Goal: Find specific page/section: Find specific page/section

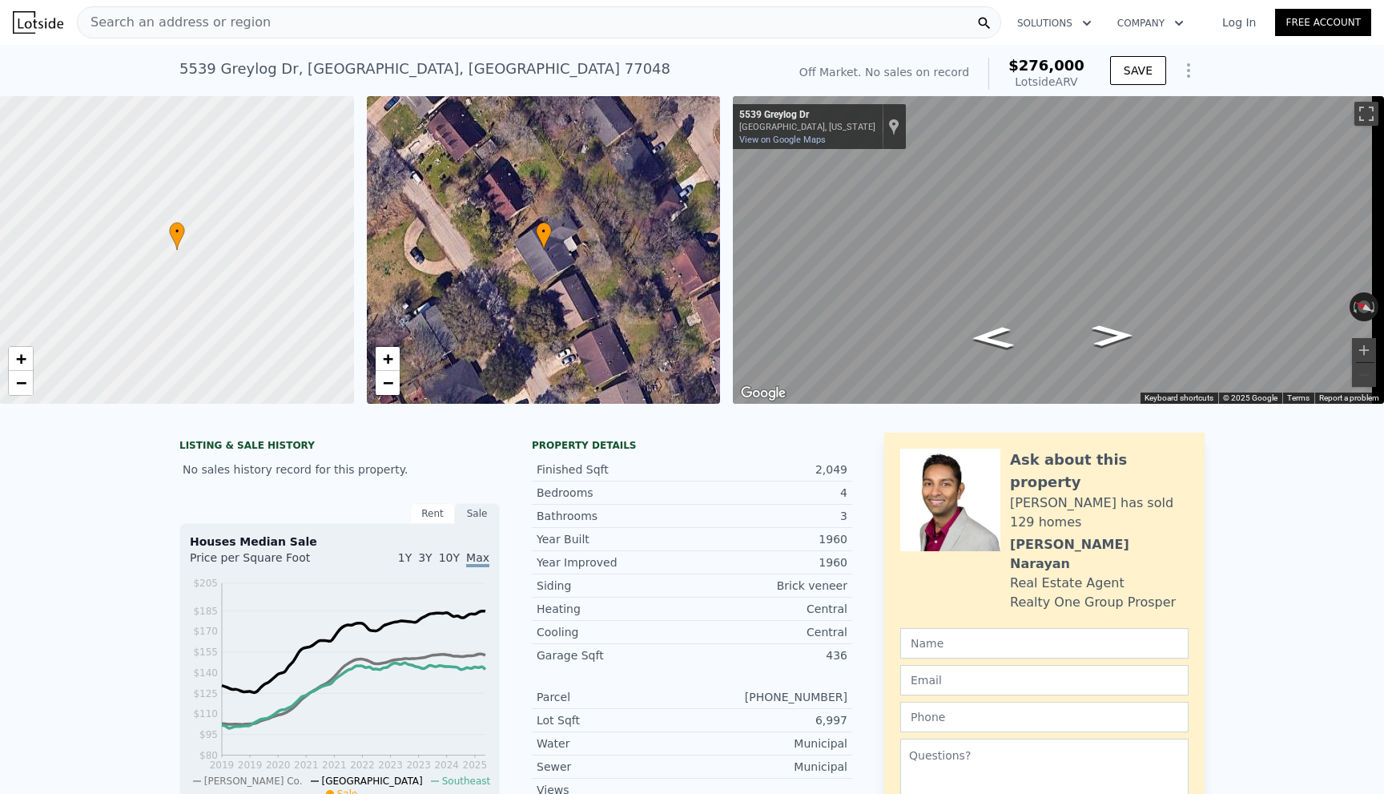
click at [255, 23] on div "Search an address or region" at bounding box center [539, 22] width 924 height 32
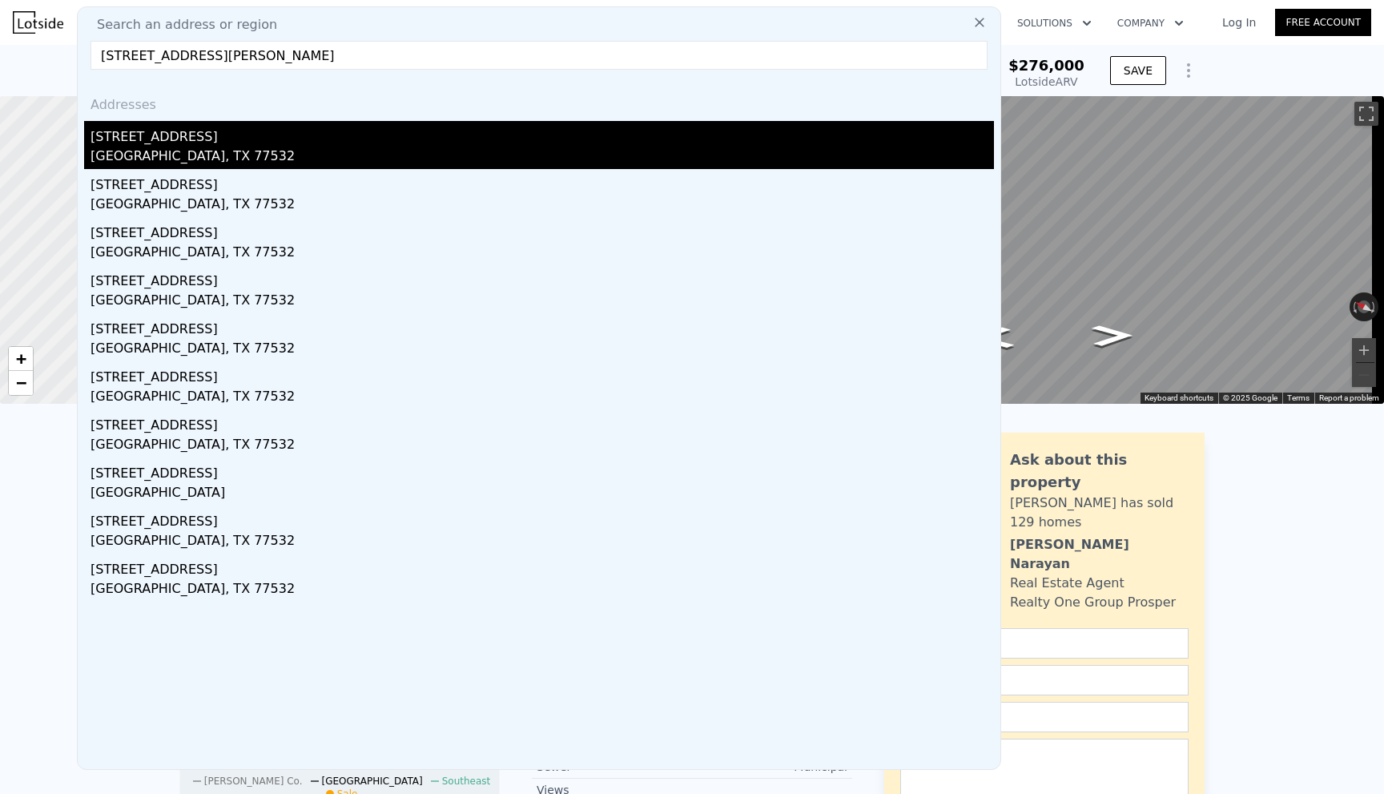
type input "[STREET_ADDRESS][PERSON_NAME]"
click at [257, 151] on div "[GEOGRAPHIC_DATA], TX 77532" at bounding box center [541, 158] width 903 height 22
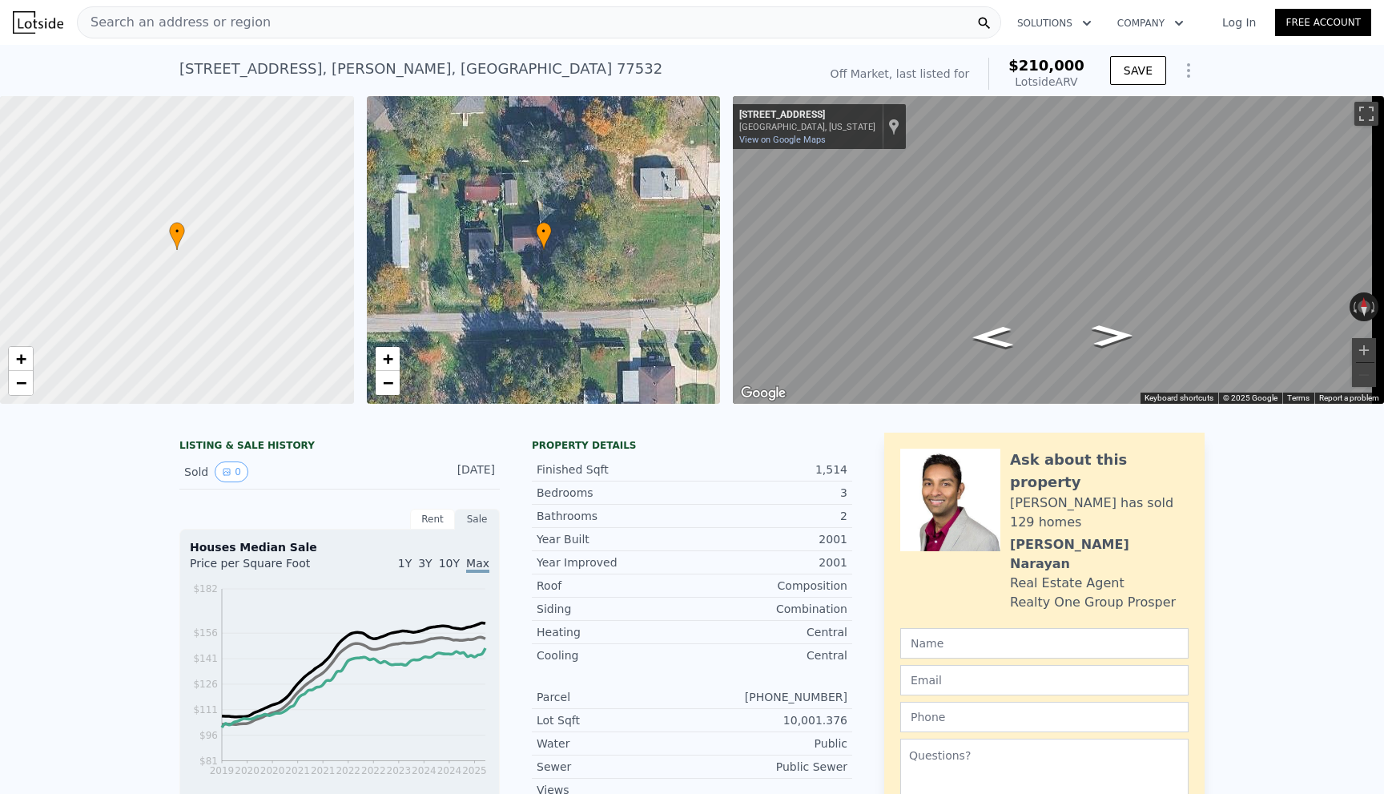
click at [127, 27] on span "Search an address or region" at bounding box center [174, 22] width 193 height 19
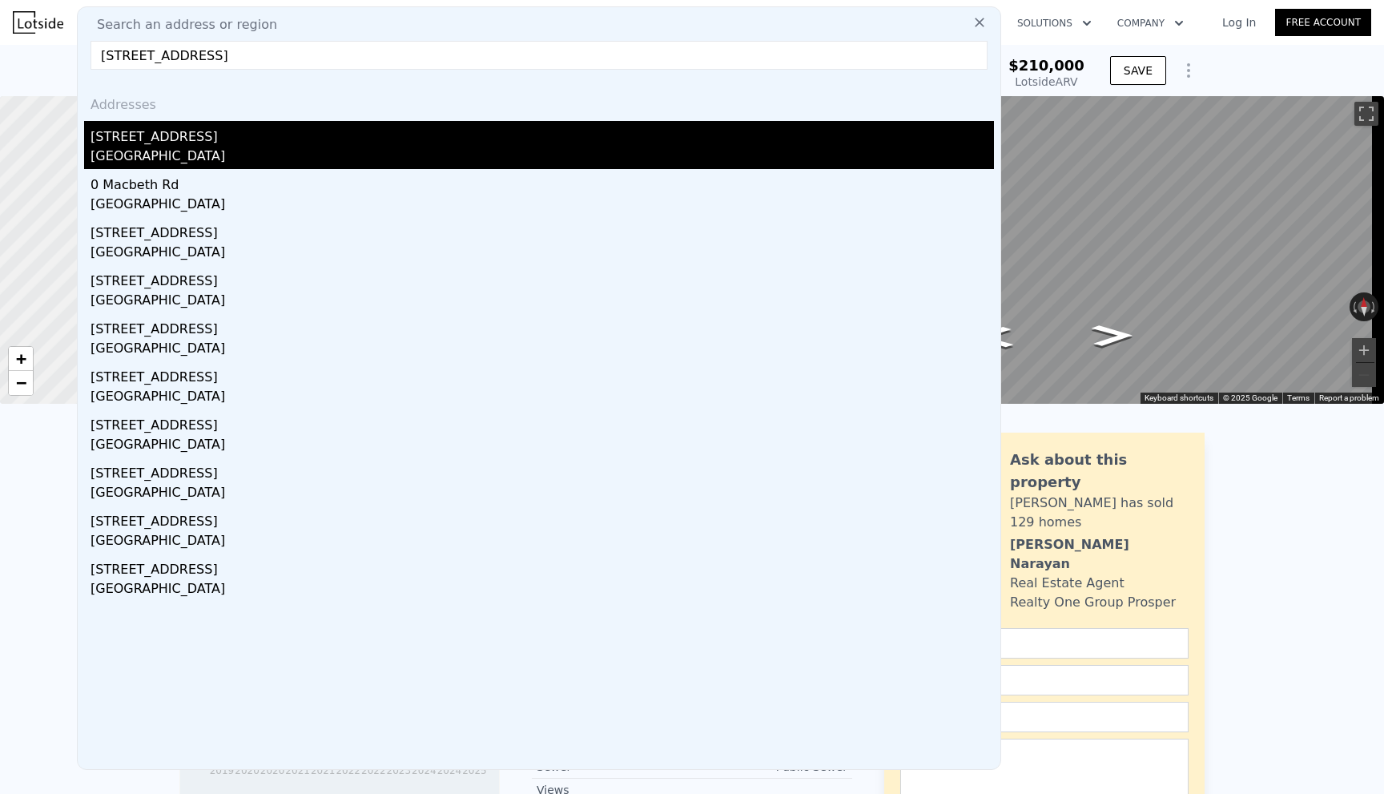
type input "[STREET_ADDRESS]"
click at [307, 144] on div "[STREET_ADDRESS]" at bounding box center [541, 134] width 903 height 26
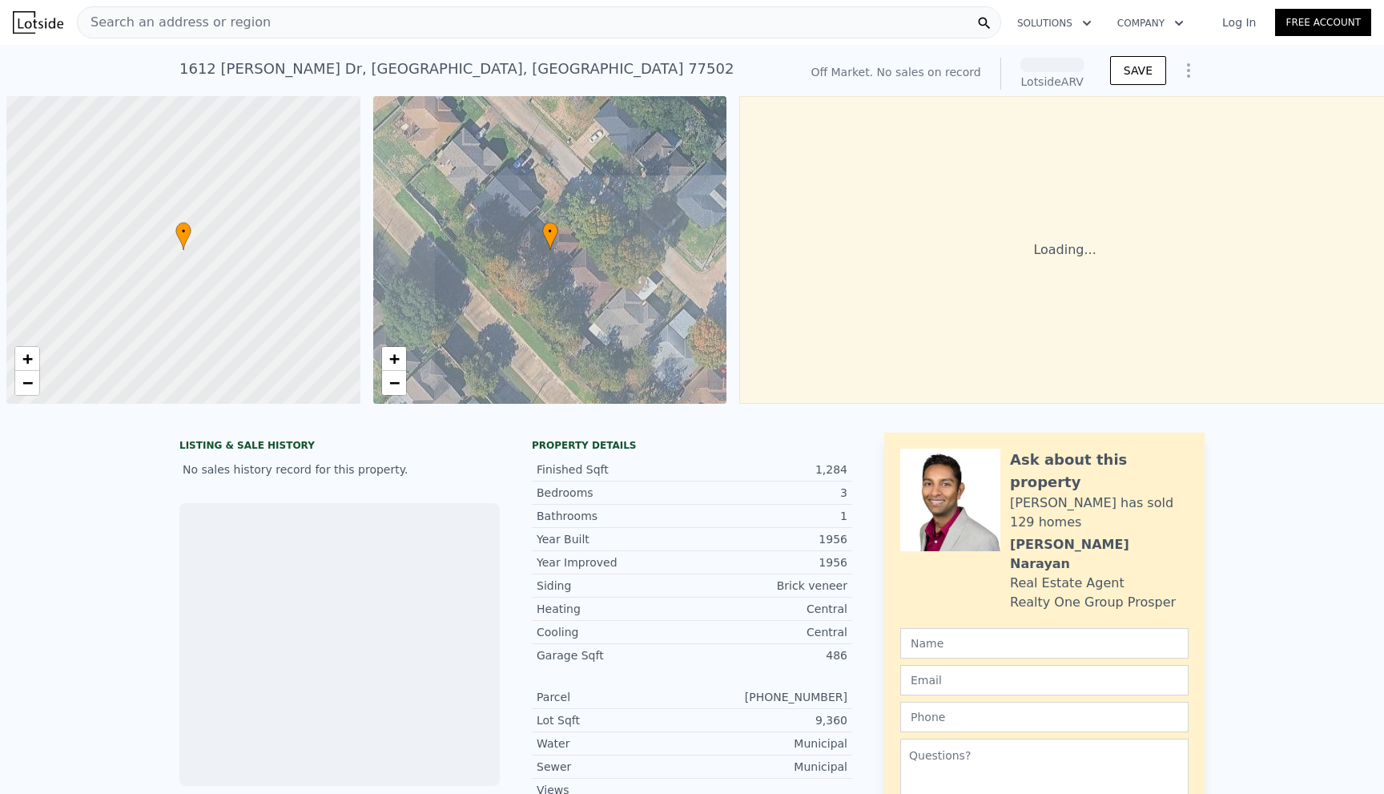
scroll to position [0, 6]
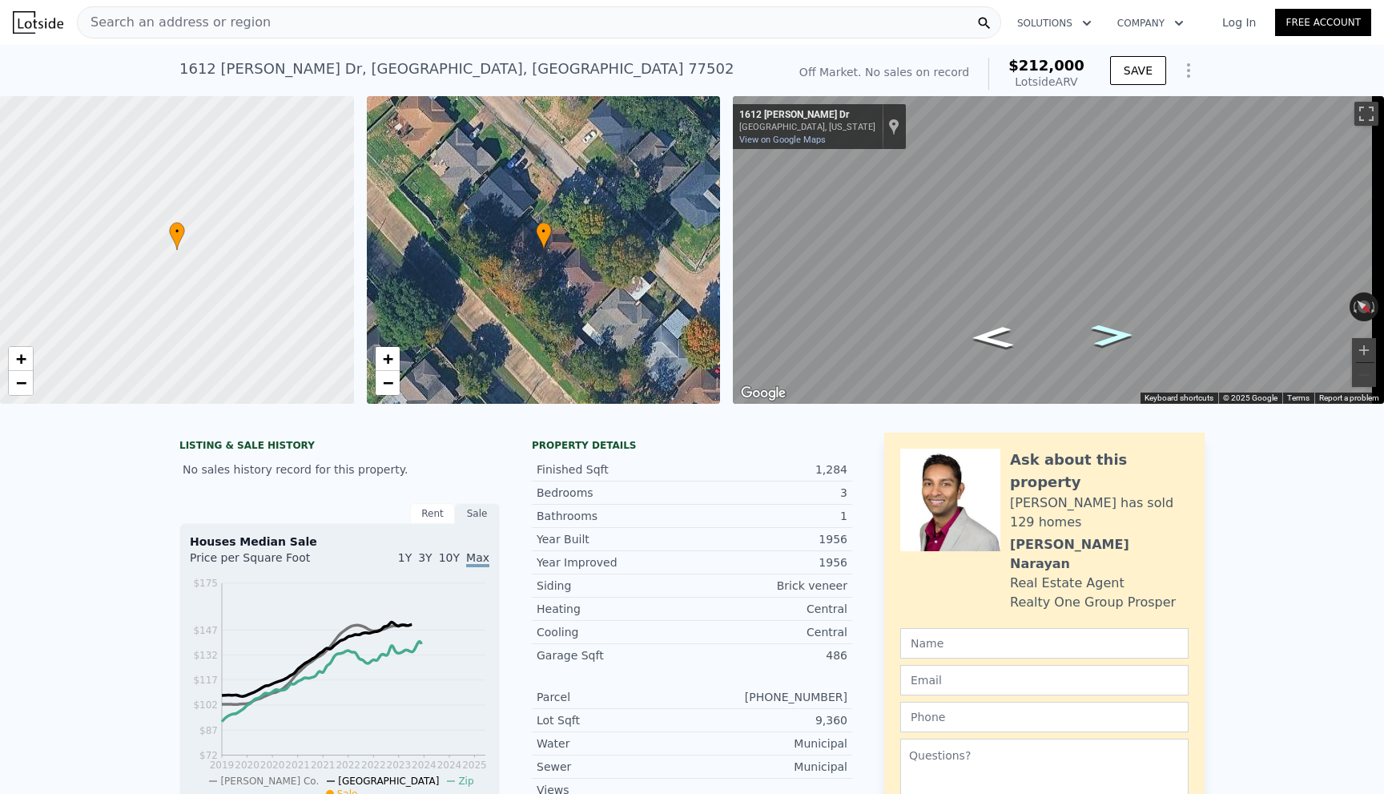
click at [1099, 335] on icon "Go Northwest, Jane Dr" at bounding box center [1113, 335] width 78 height 32
click at [999, 336] on icon "Go Southeast, Jane Dr" at bounding box center [993, 337] width 78 height 32
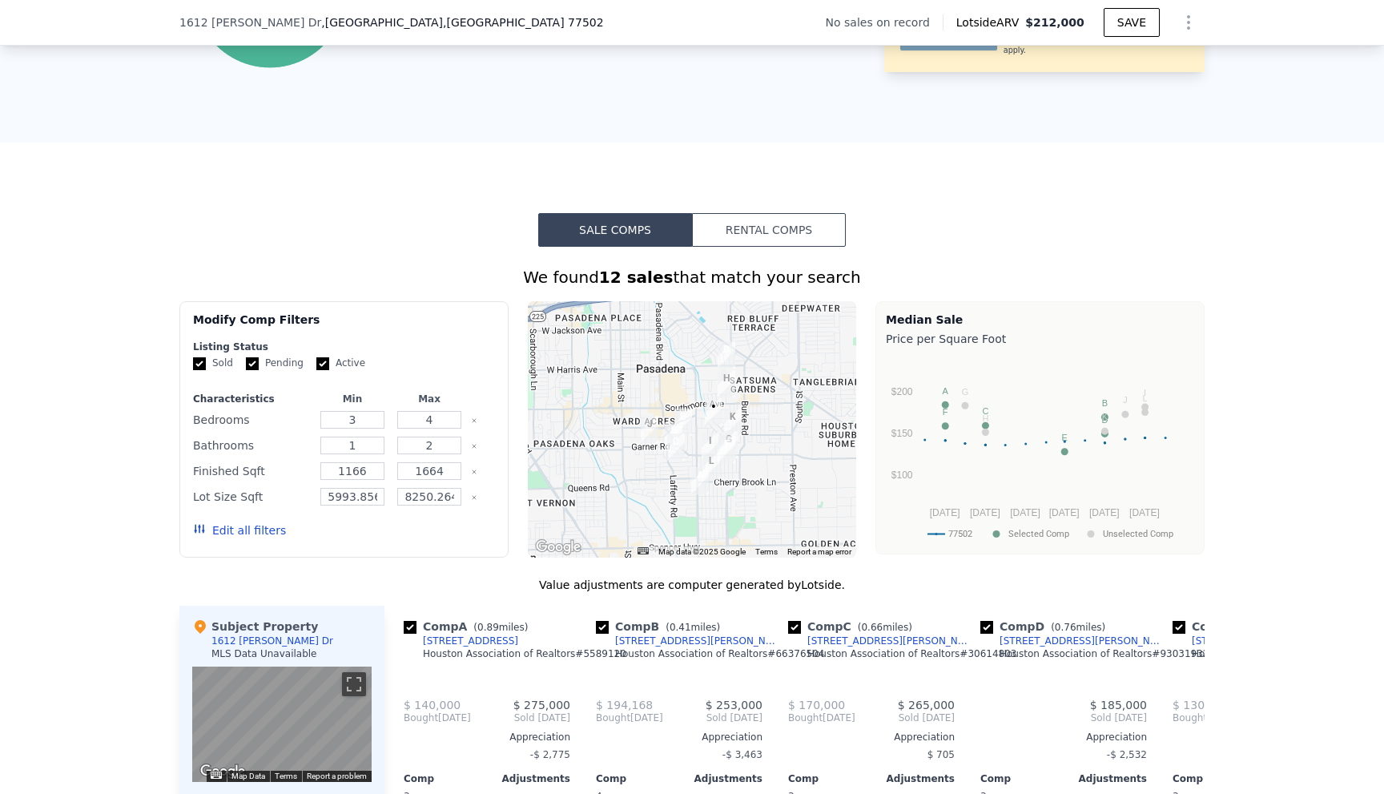
scroll to position [1276, 0]
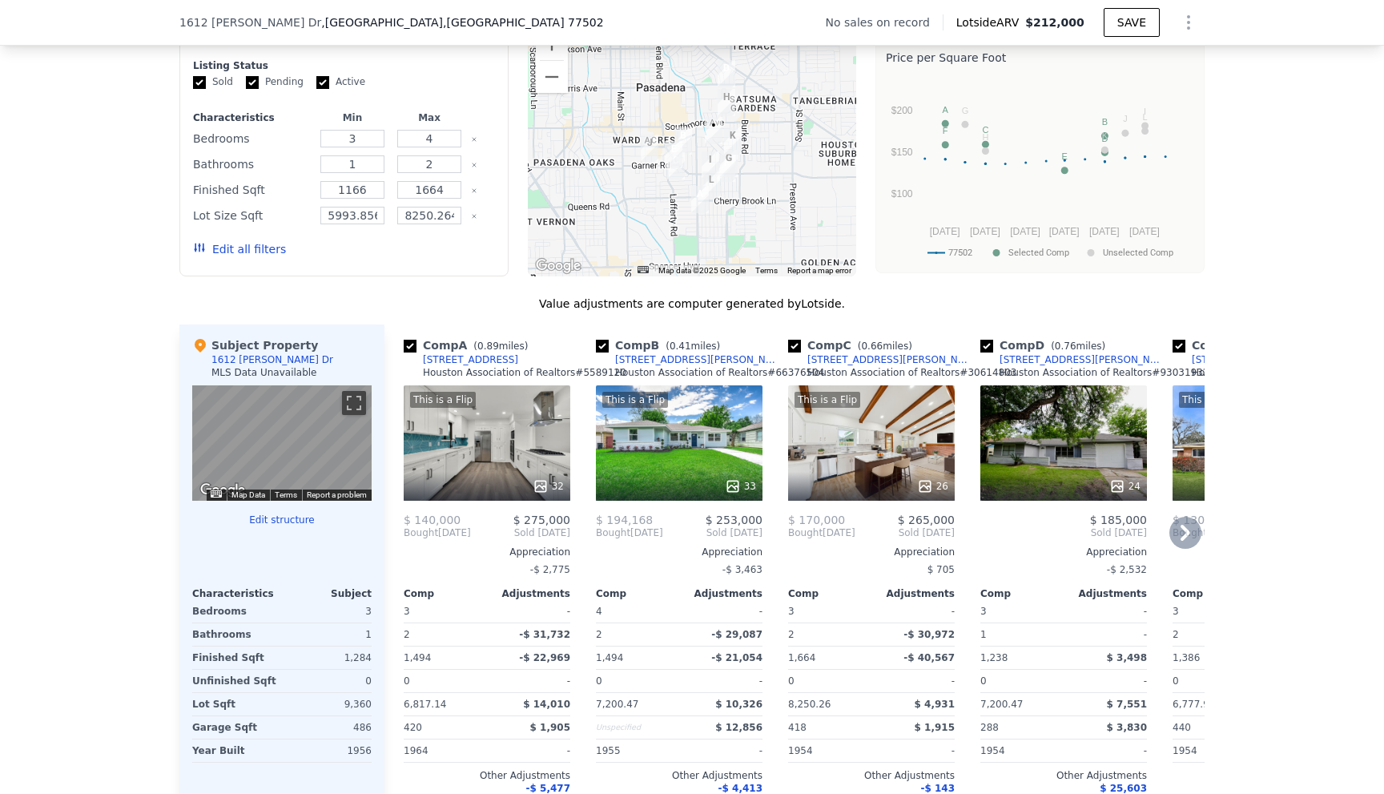
click at [537, 494] on icon at bounding box center [540, 486] width 16 height 16
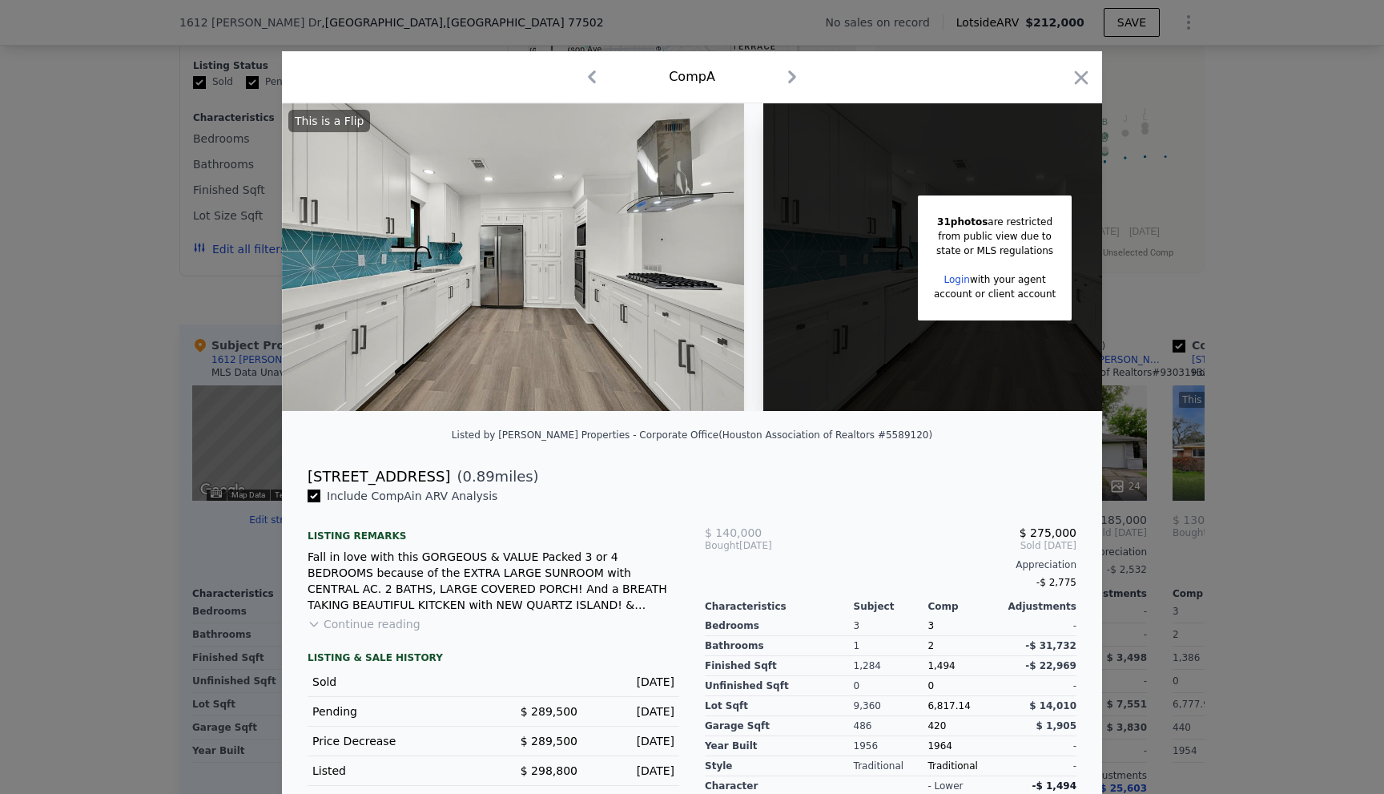
scroll to position [0, 130]
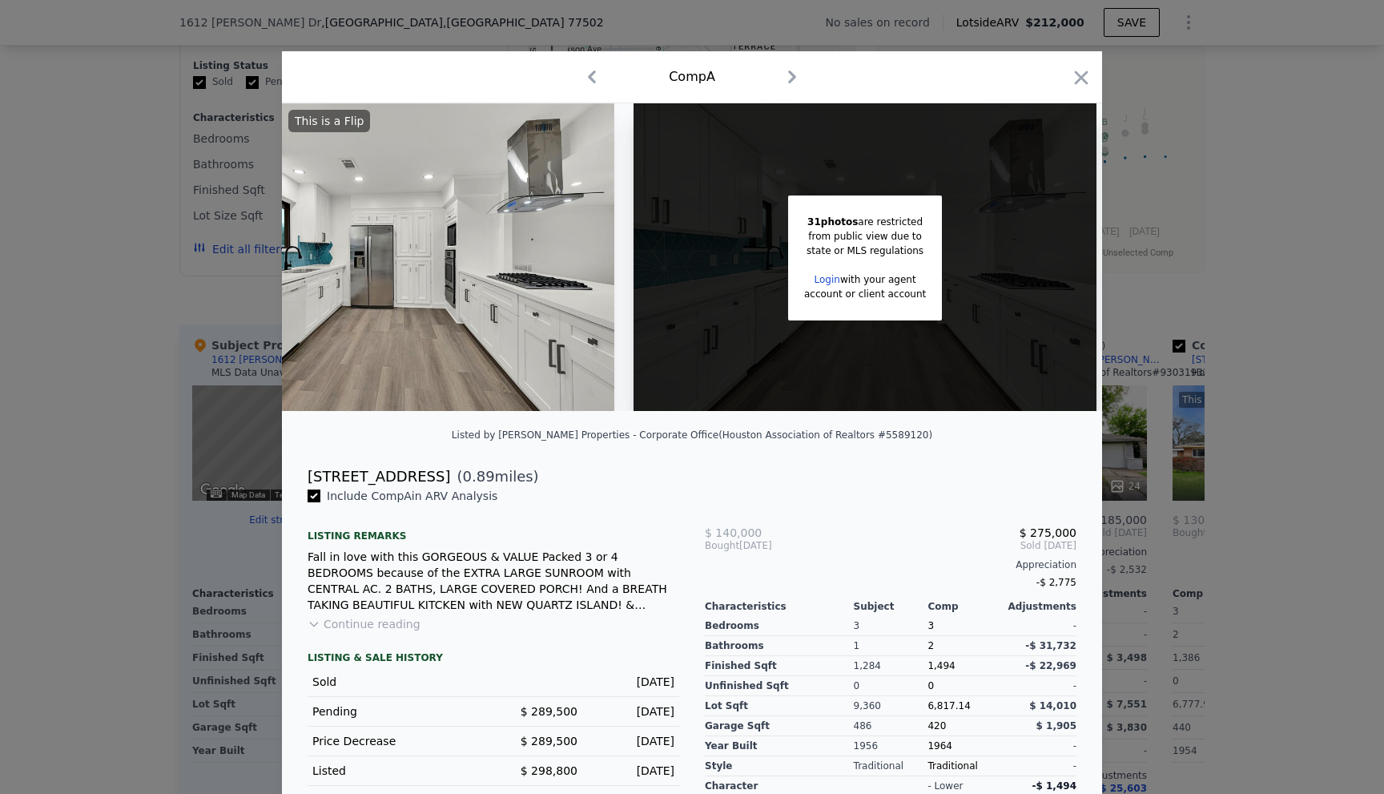
drag, startPoint x: 14, startPoint y: 320, endPoint x: 54, endPoint y: 317, distance: 40.2
click at [17, 319] on div at bounding box center [692, 397] width 1384 height 794
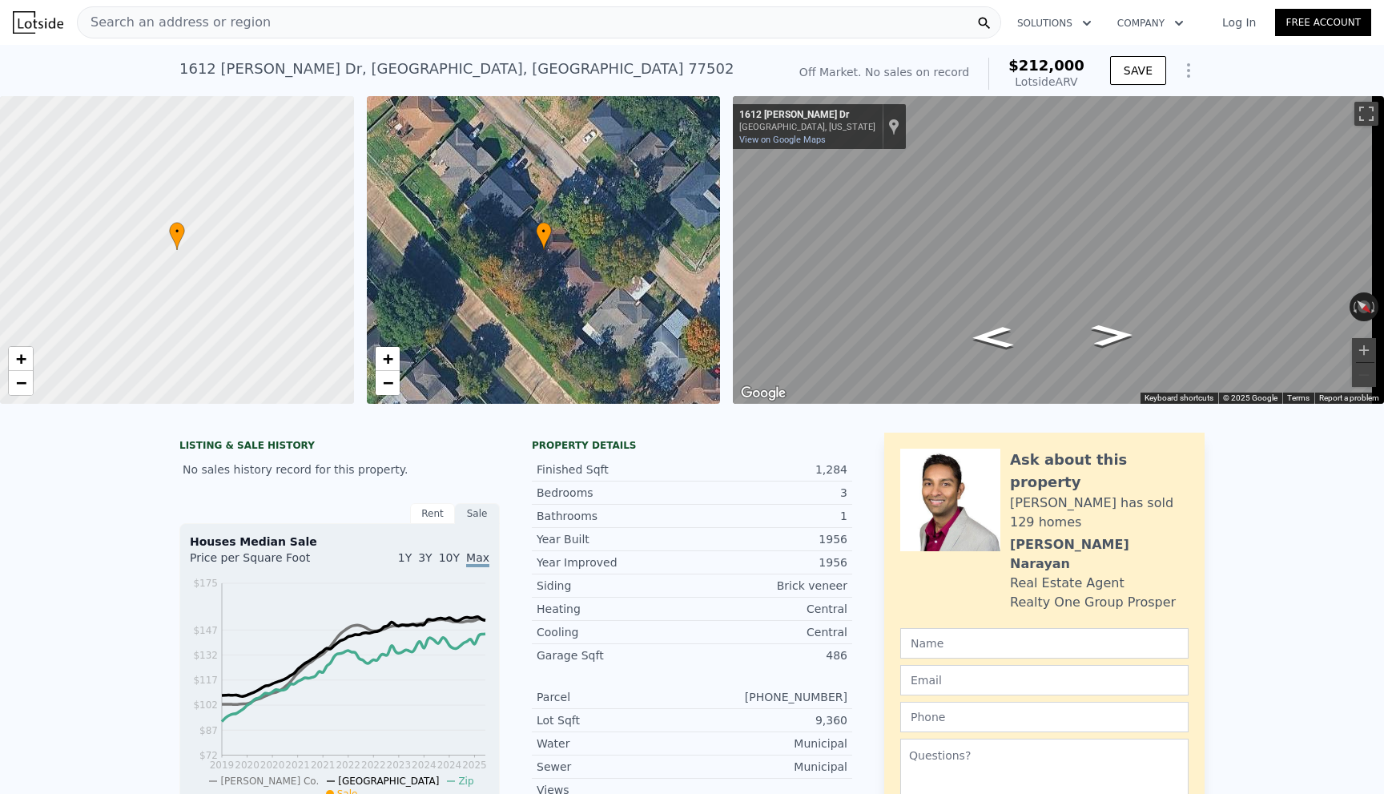
click at [235, 36] on div "Search an address or region" at bounding box center [174, 22] width 193 height 30
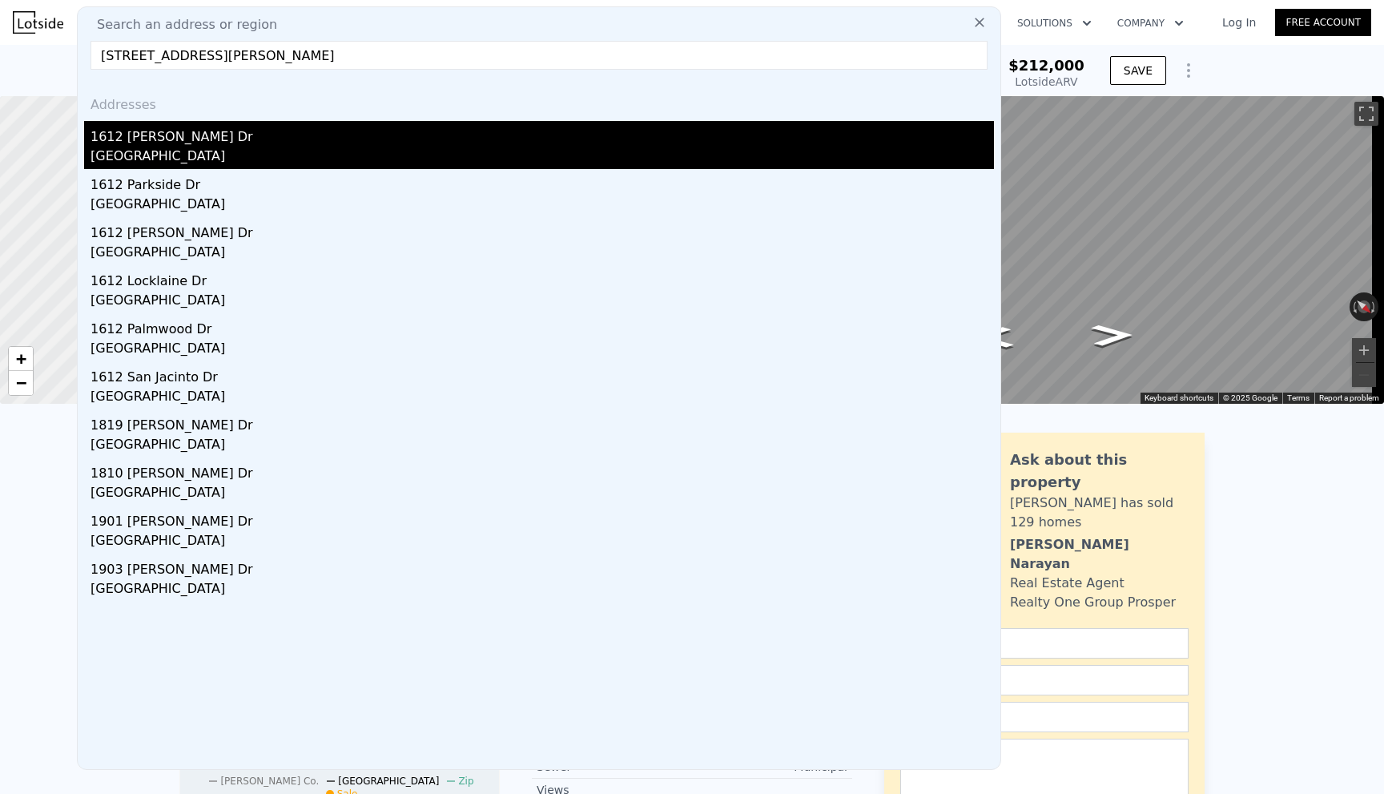
type input "1612 Jane Dr, Pasadena, tx"
click at [199, 131] on div "1612 Jane Dr" at bounding box center [541, 134] width 903 height 26
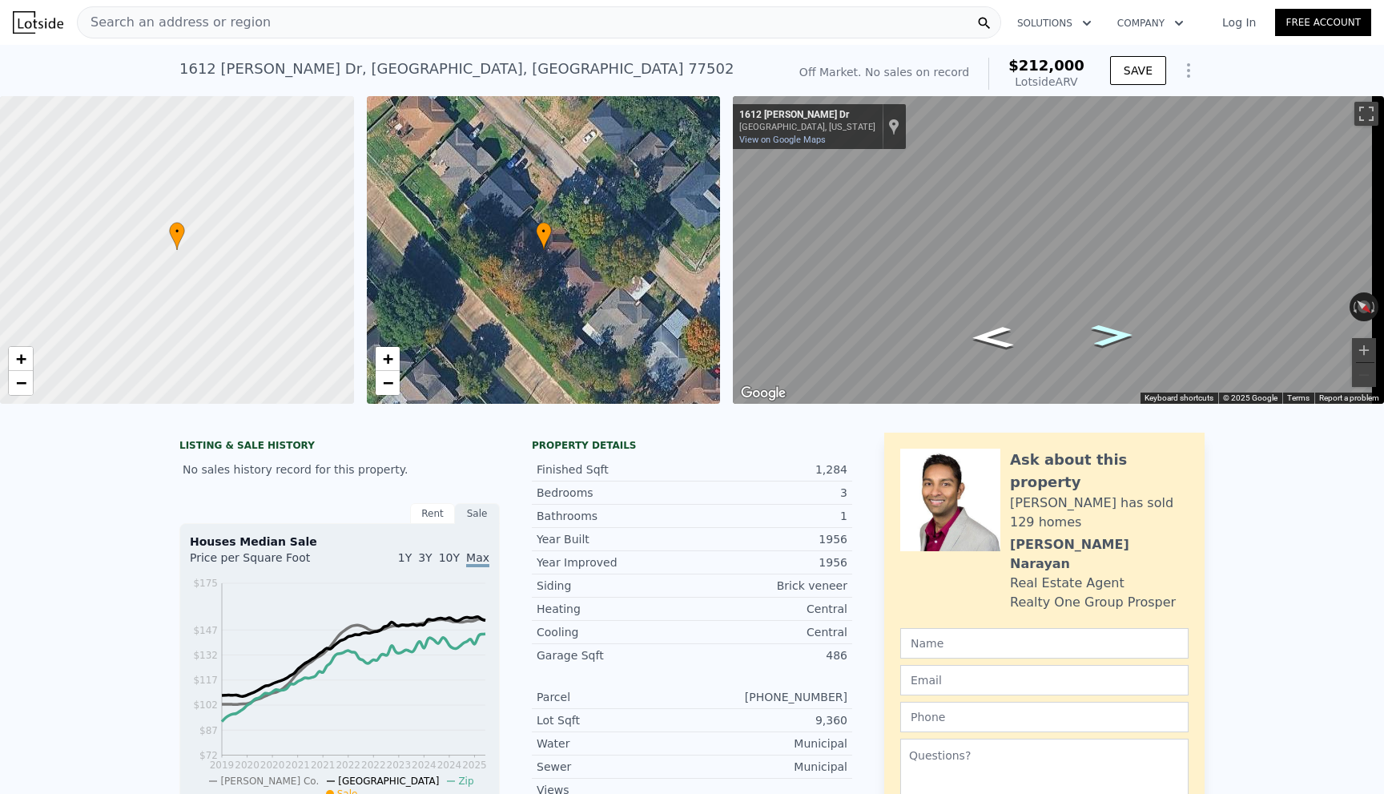
click at [1093, 332] on icon "Go Northwest, Jane Dr" at bounding box center [1113, 335] width 78 height 32
click at [1093, 332] on icon "Go Northwest, Jane Dr" at bounding box center [1112, 334] width 82 height 33
click at [983, 337] on icon "Go Southeast, Jane Dr" at bounding box center [992, 338] width 82 height 33
click at [980, 336] on icon "Go Southeast, Jane Dr" at bounding box center [993, 337] width 78 height 32
click at [1017, 328] on icon "Go Southeast, Jane Dr" at bounding box center [1018, 329] width 120 height 35
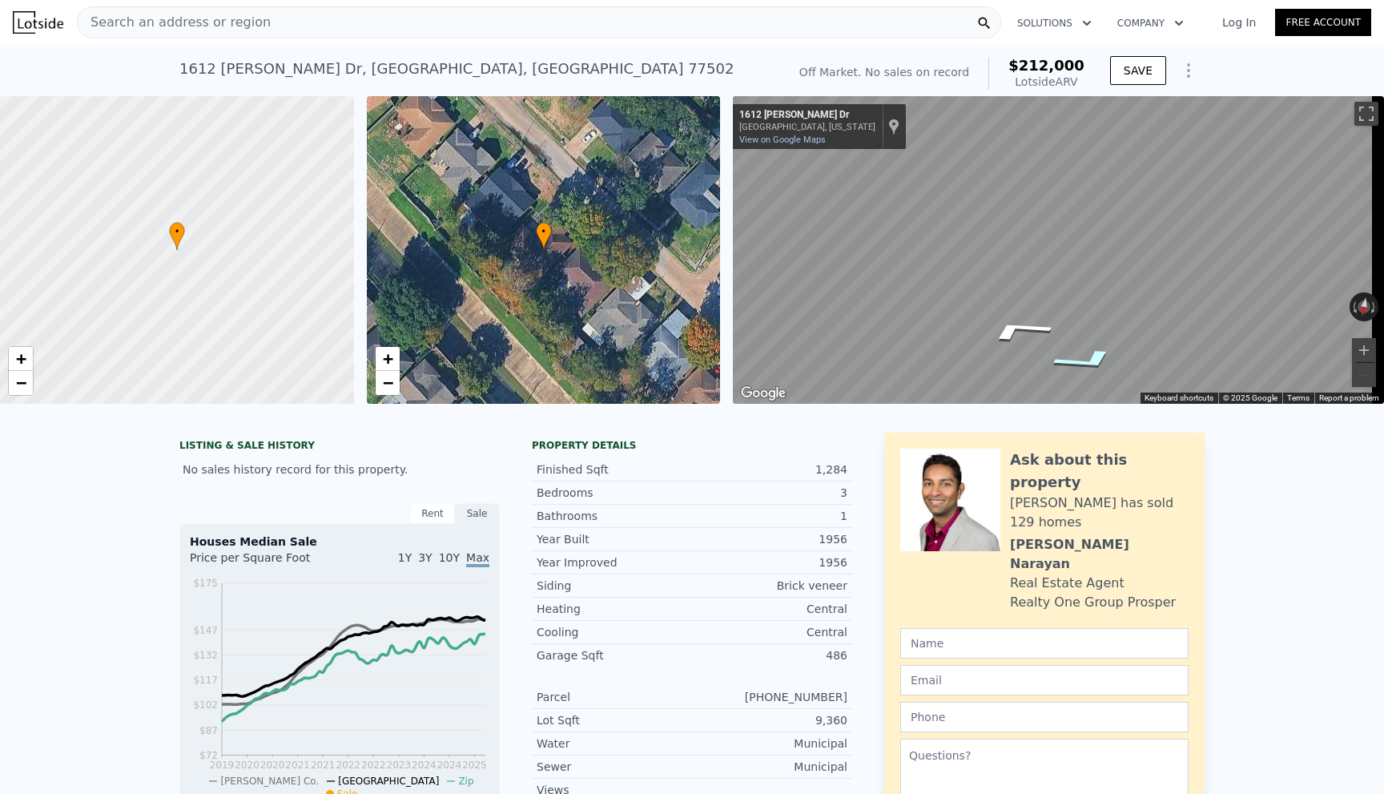
click at [1093, 360] on icon "Go Northwest, Jane Dr" at bounding box center [1087, 360] width 120 height 35
click at [1021, 328] on icon "Go Southeast, Jane Dr" at bounding box center [1018, 329] width 120 height 35
click at [1063, 355] on icon "Go Northwest, Jane Dr" at bounding box center [1087, 360] width 120 height 35
click at [1063, 354] on icon "Go Northwest, Jane Dr" at bounding box center [1087, 360] width 120 height 35
click at [1000, 343] on icon "Go Southeast, Jane Dr" at bounding box center [1005, 346] width 117 height 35
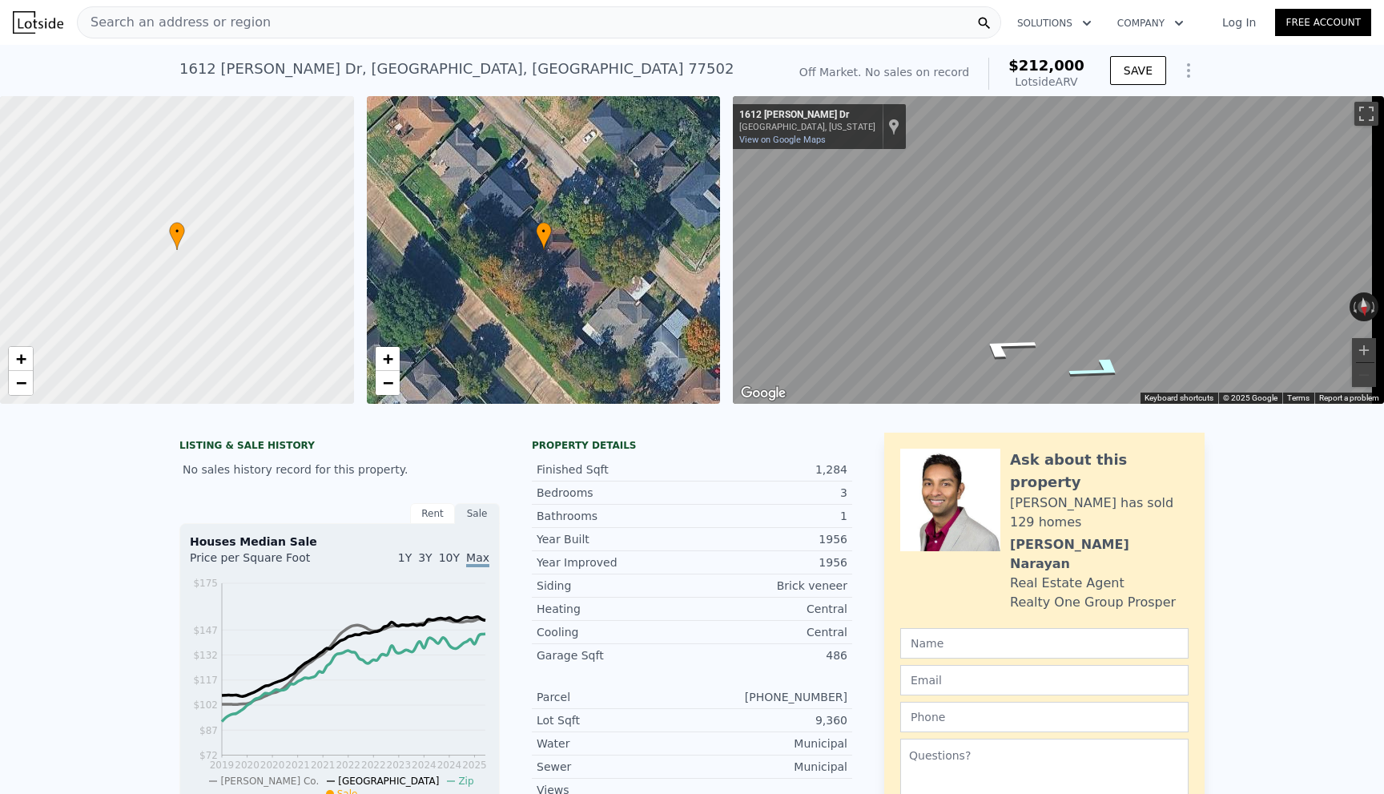
click at [1099, 361] on icon "Go Northwest, Jane Dr" at bounding box center [1100, 369] width 116 height 35
click at [1006, 349] on icon "Go Southeast, Jane Dr" at bounding box center [1005, 347] width 116 height 35
click at [1085, 335] on icon "Go Northwest, Jane Dr" at bounding box center [1107, 330] width 106 height 37
click at [1003, 330] on icon "Go Southeast, Jane Dr" at bounding box center [994, 332] width 96 height 35
click at [1090, 331] on icon "Go Northwest, Jane Dr" at bounding box center [1110, 343] width 96 height 35
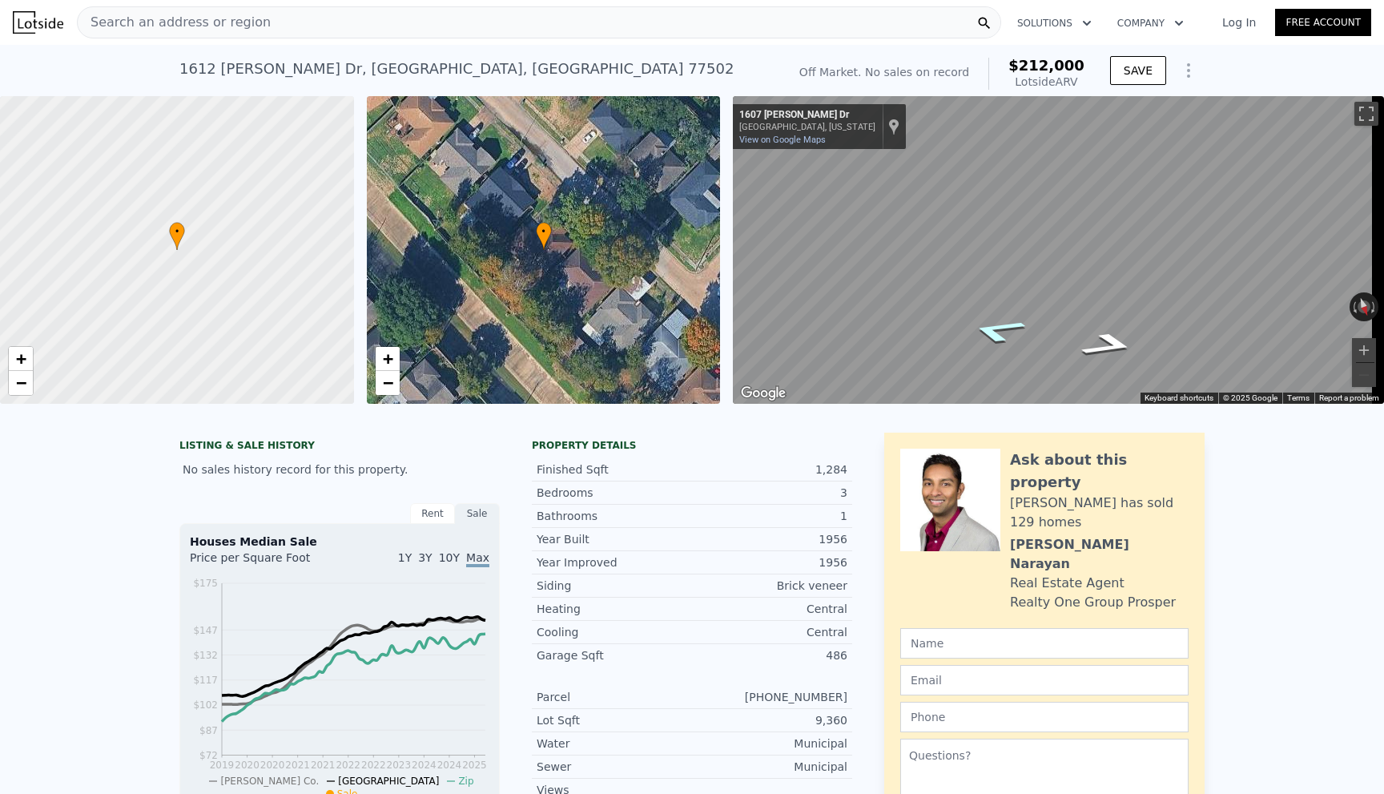
click at [988, 331] on icon "Go Southeast, Jane Dr" at bounding box center [997, 330] width 104 height 37
click at [1088, 342] on icon "Go Northwest, Jane Dr" at bounding box center [1107, 346] width 104 height 37
click at [987, 331] on icon "Go Southeast, Jane Dr" at bounding box center [997, 330] width 104 height 37
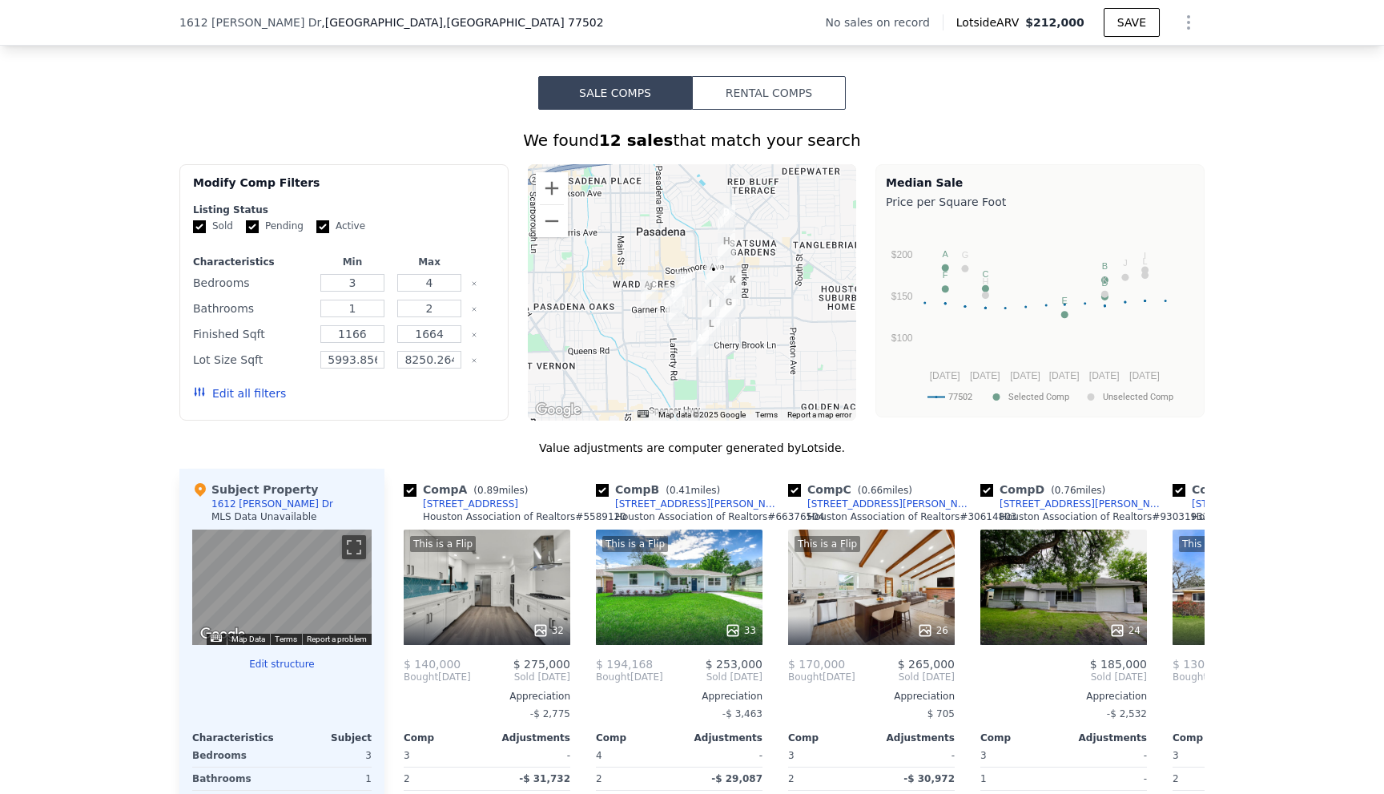
scroll to position [1596, 0]
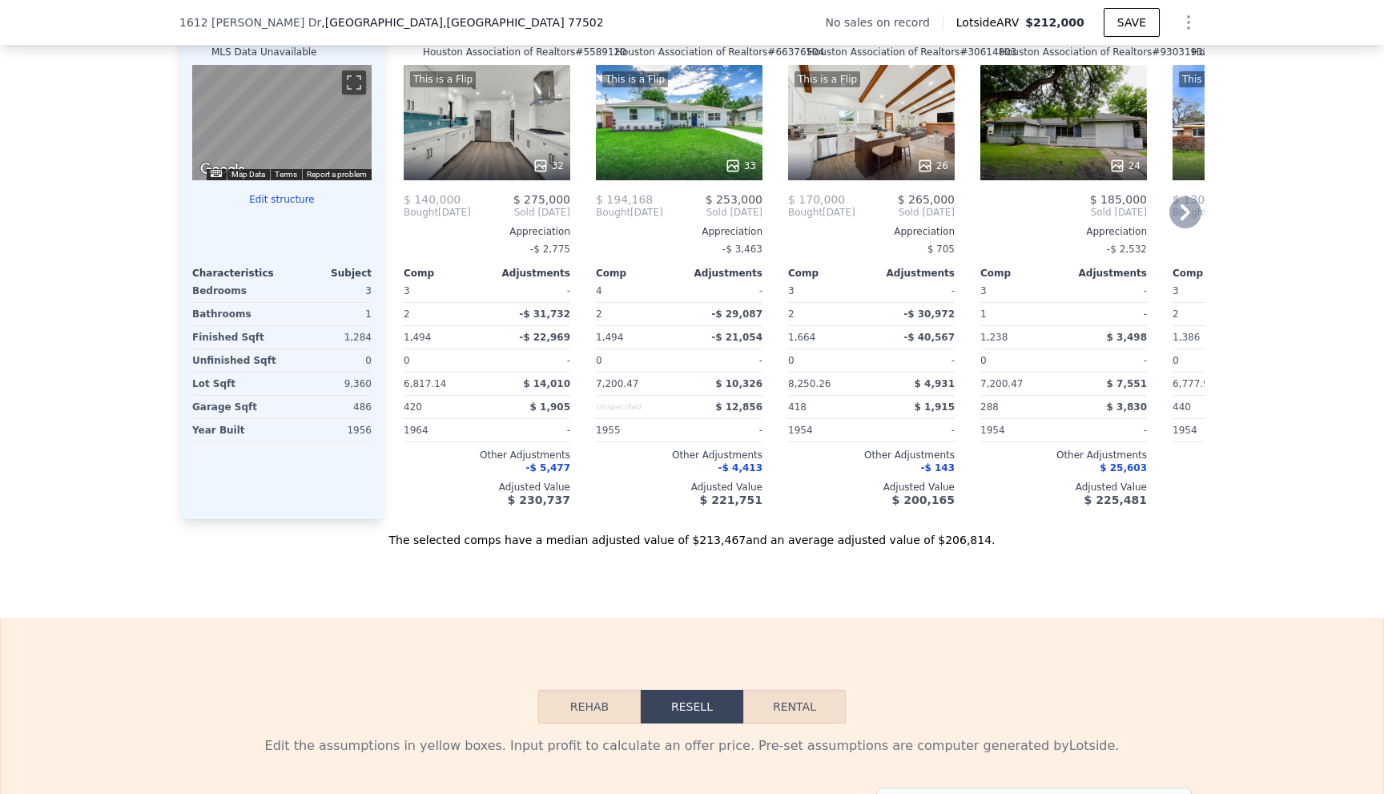
click at [1187, 216] on icon at bounding box center [1185, 212] width 32 height 32
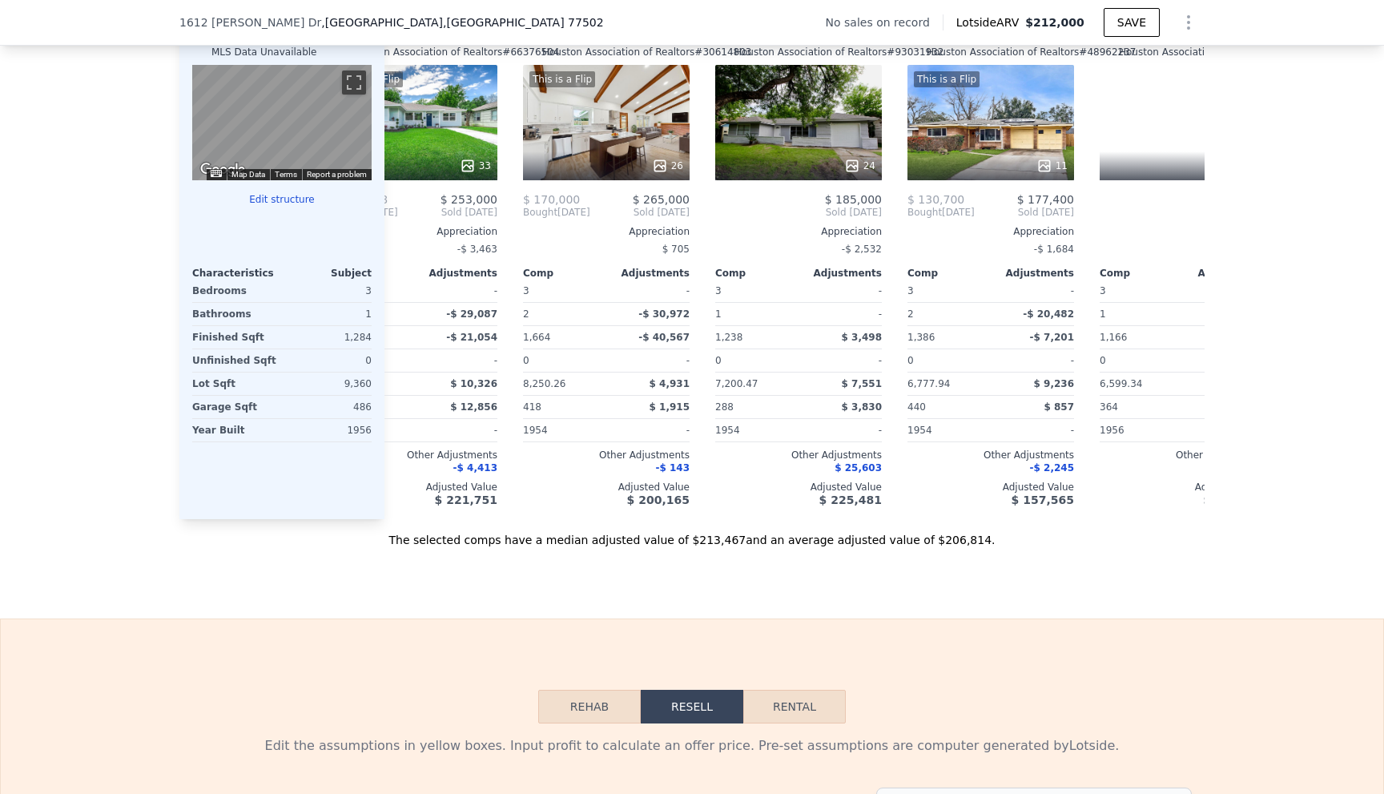
scroll to position [0, 384]
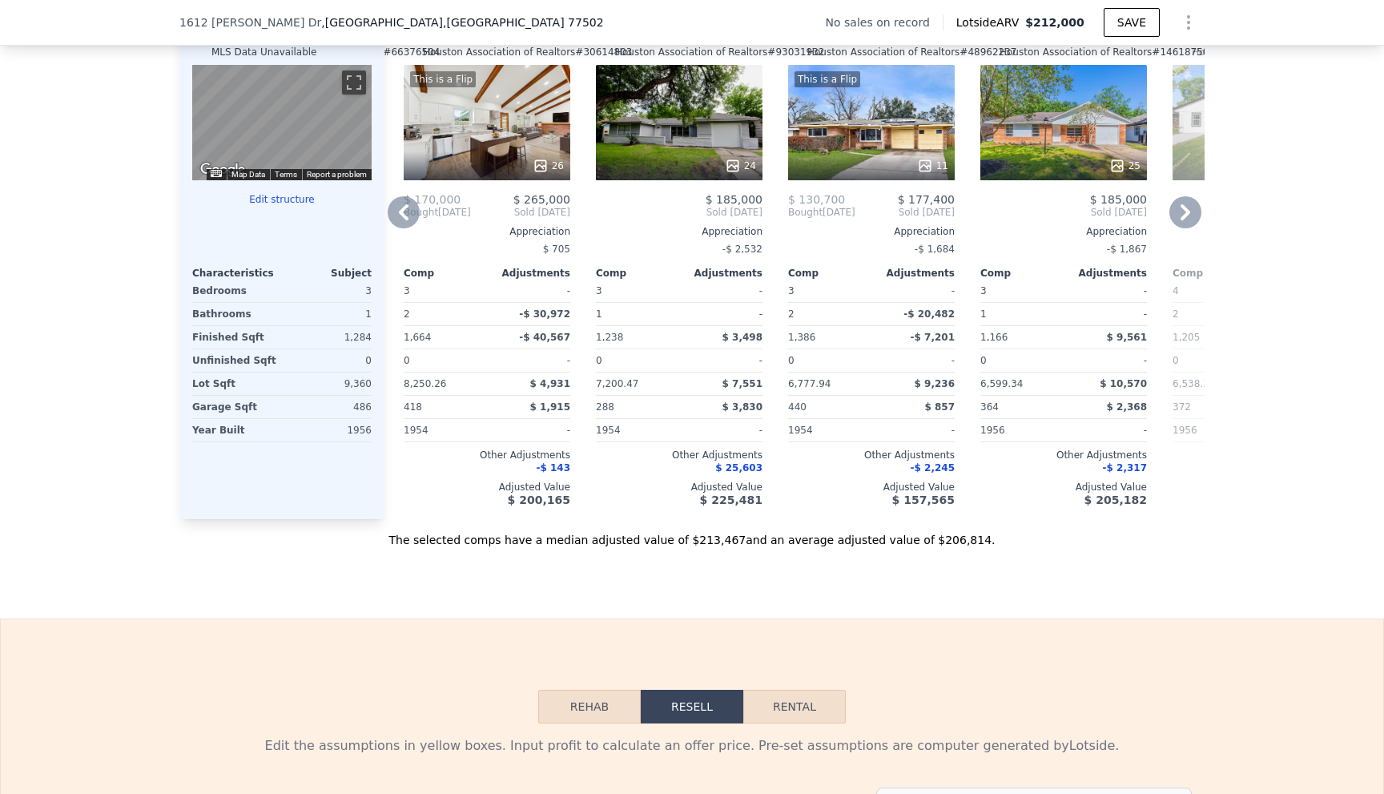
click at [1172, 220] on icon at bounding box center [1185, 212] width 32 height 32
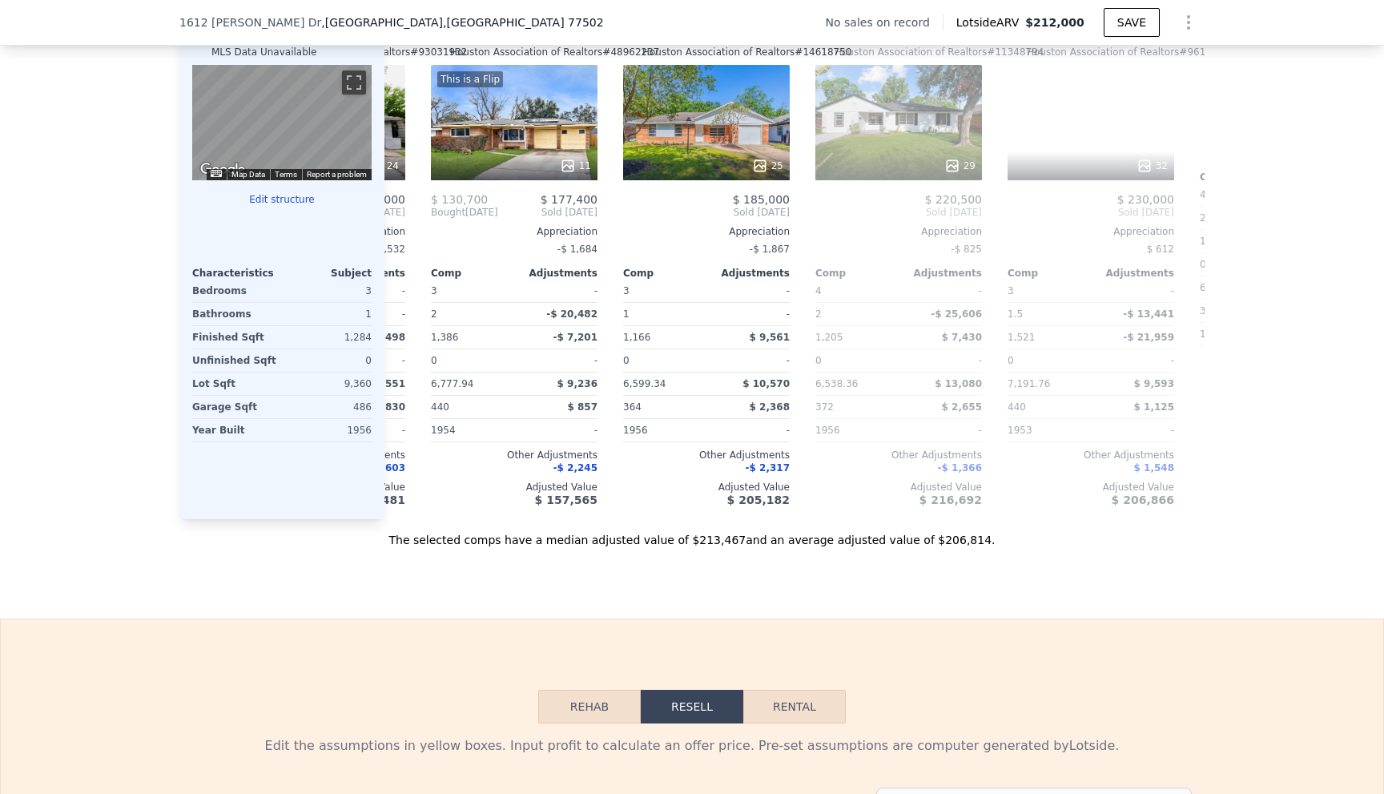
scroll to position [0, 769]
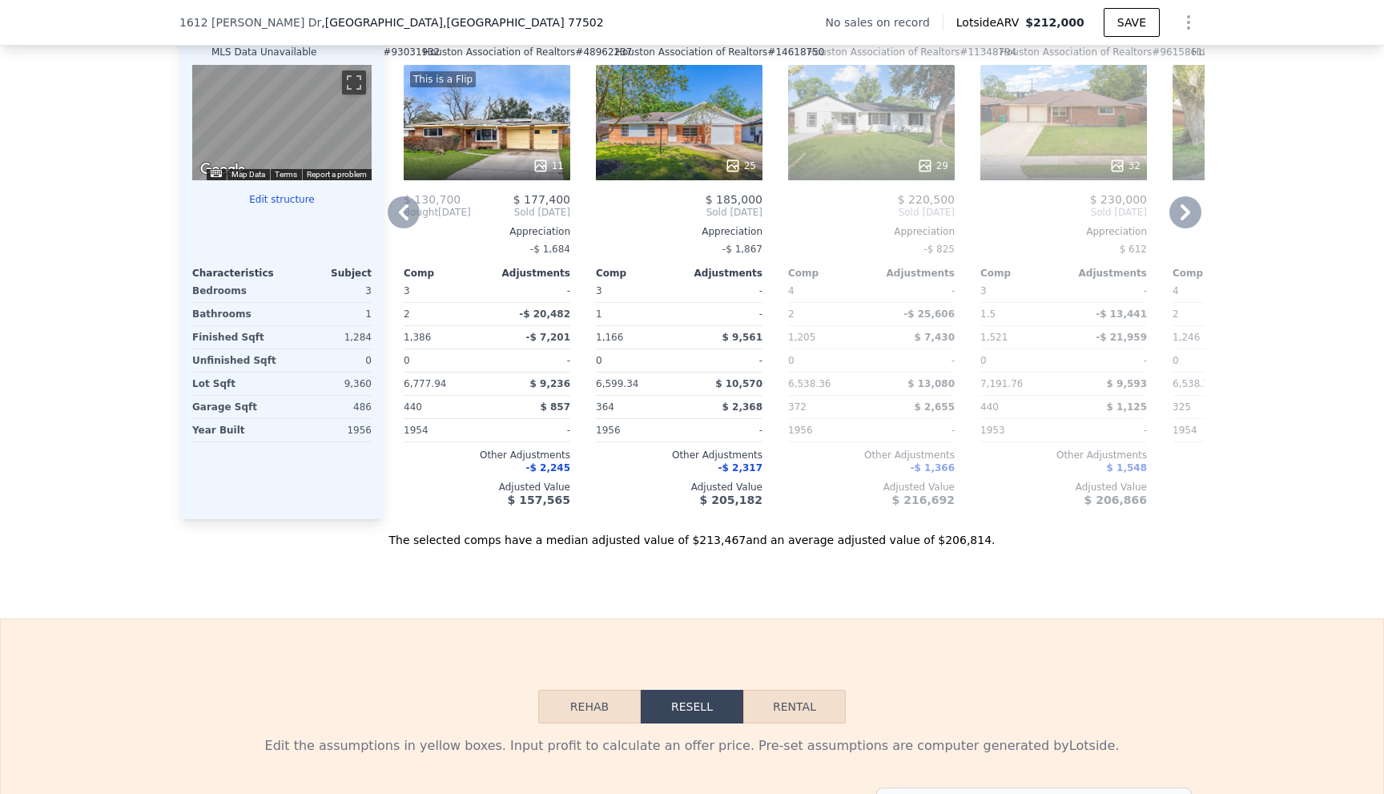
click at [1172, 220] on icon at bounding box center [1185, 212] width 32 height 32
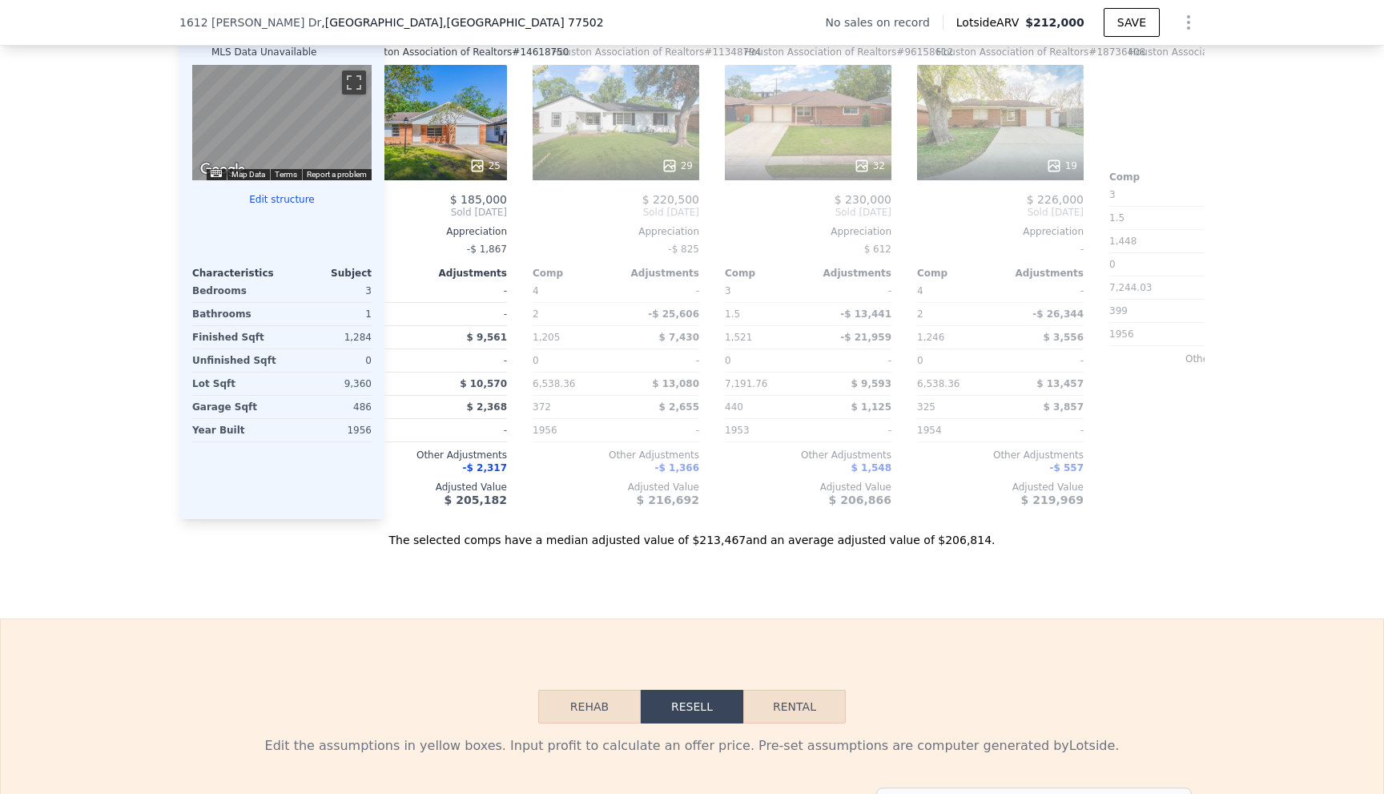
scroll to position [0, 1153]
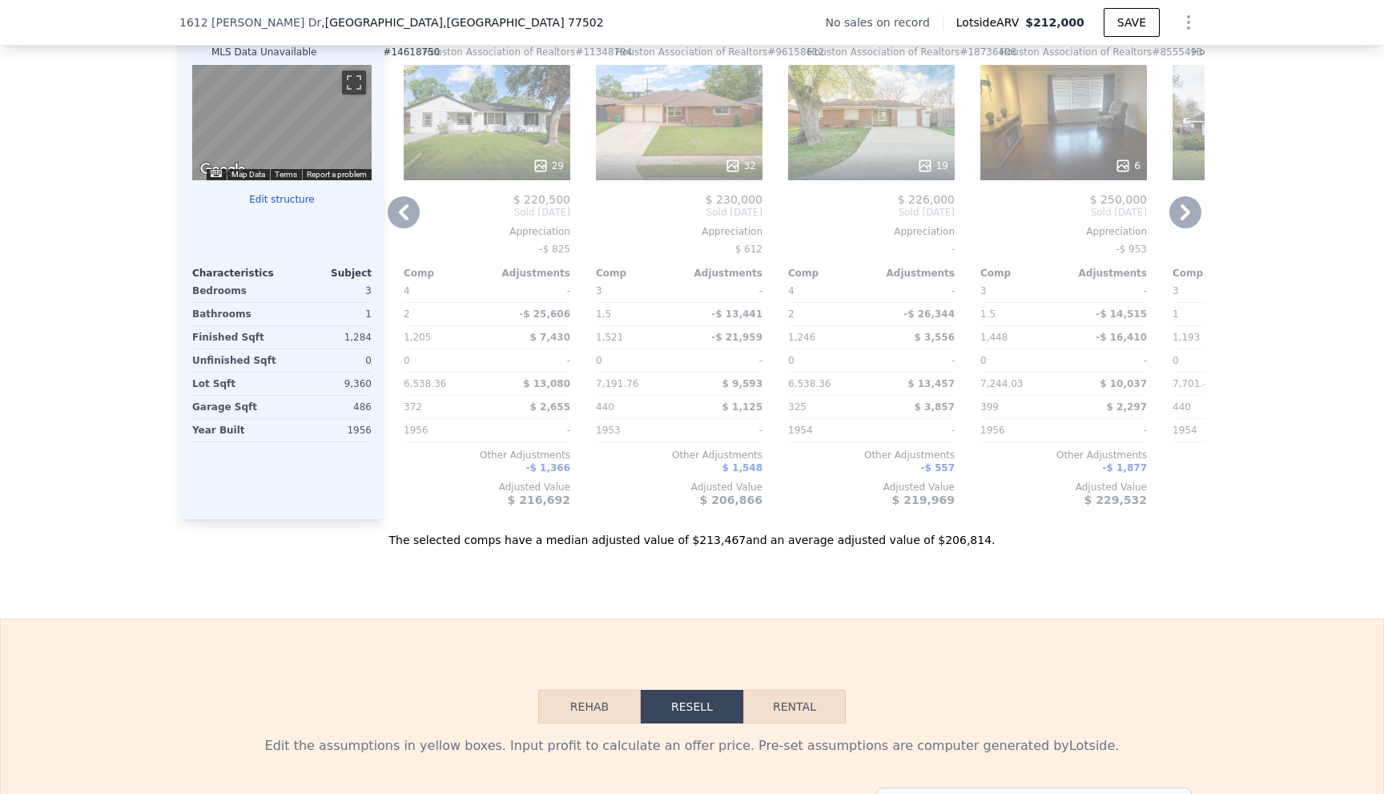
click at [1172, 220] on icon at bounding box center [1185, 212] width 32 height 32
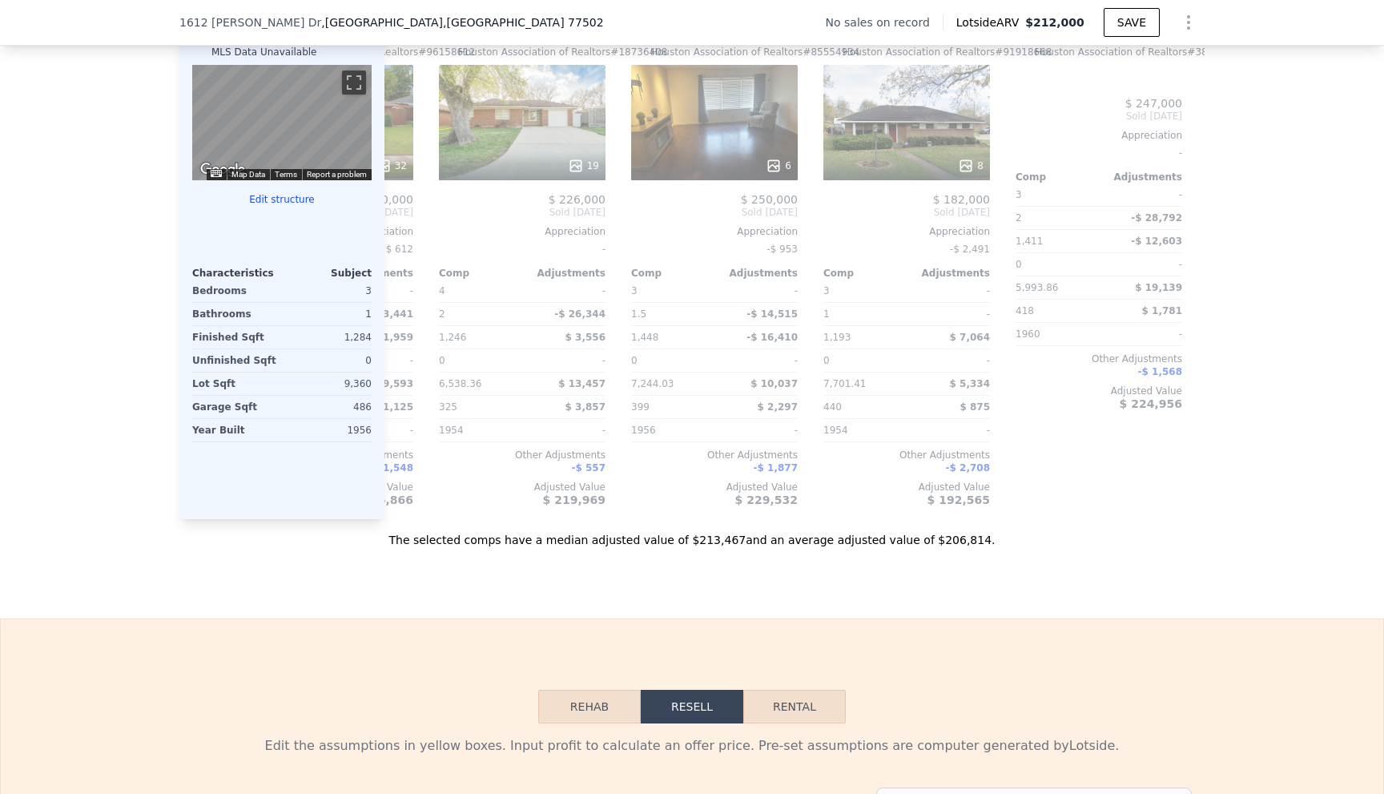
scroll to position [0, 1525]
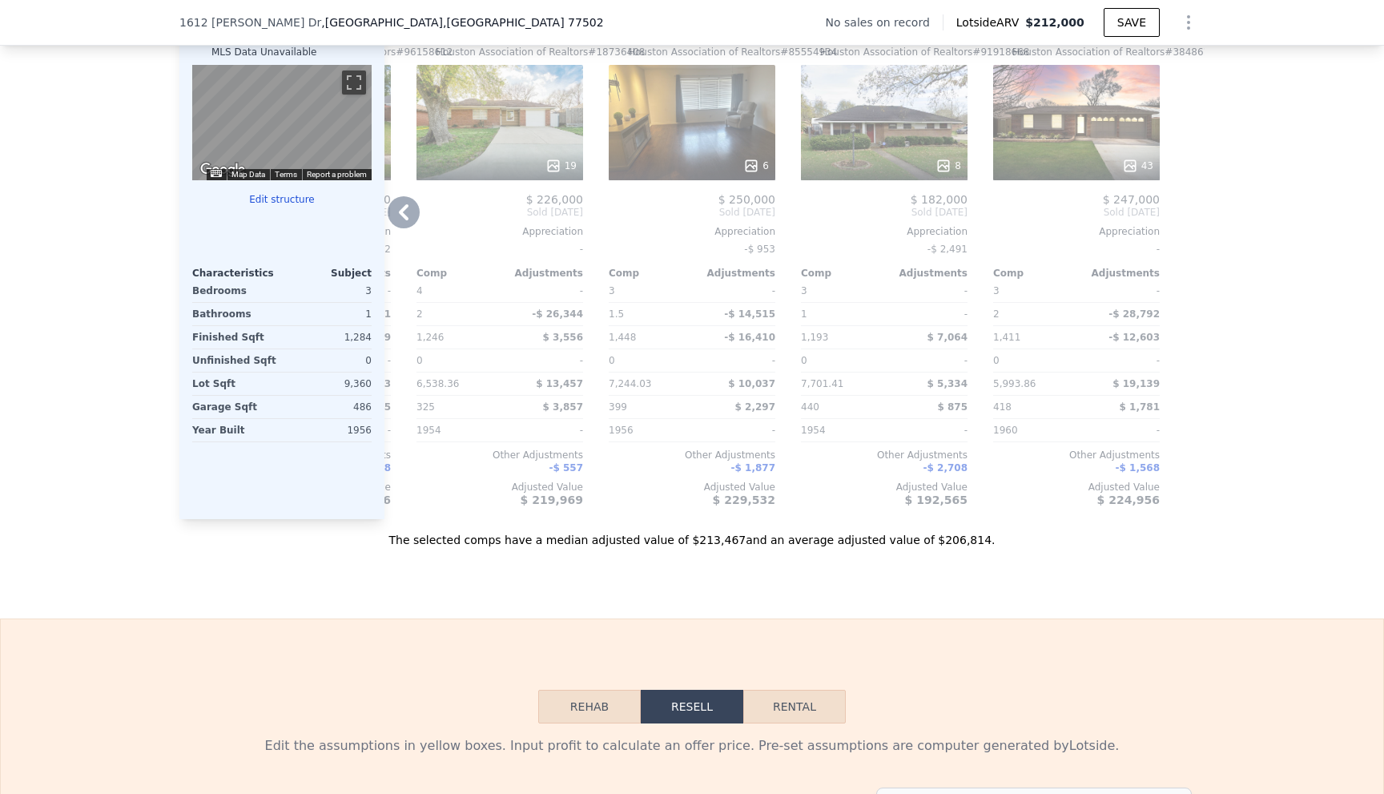
click at [1179, 220] on div at bounding box center [1192, 261] width 26 height 515
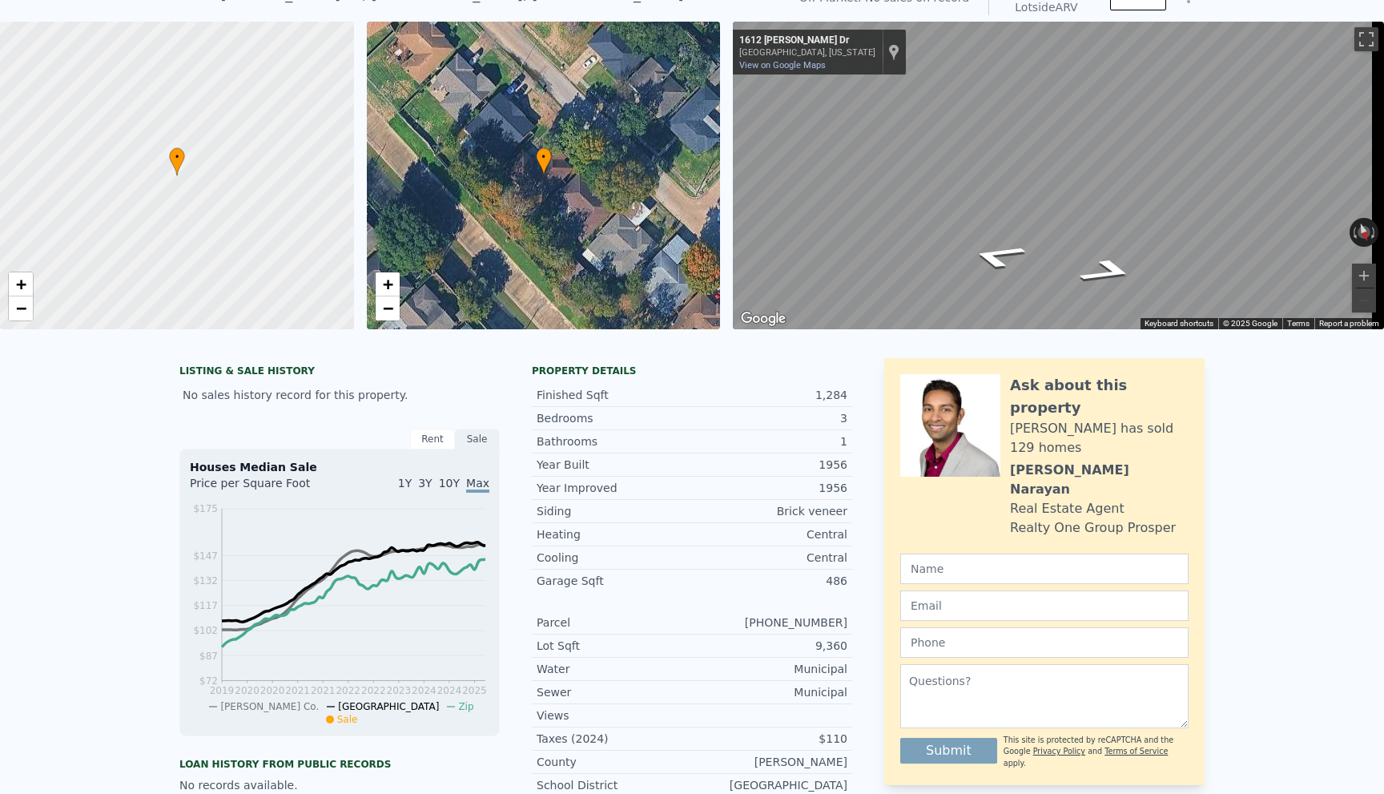
scroll to position [0, 0]
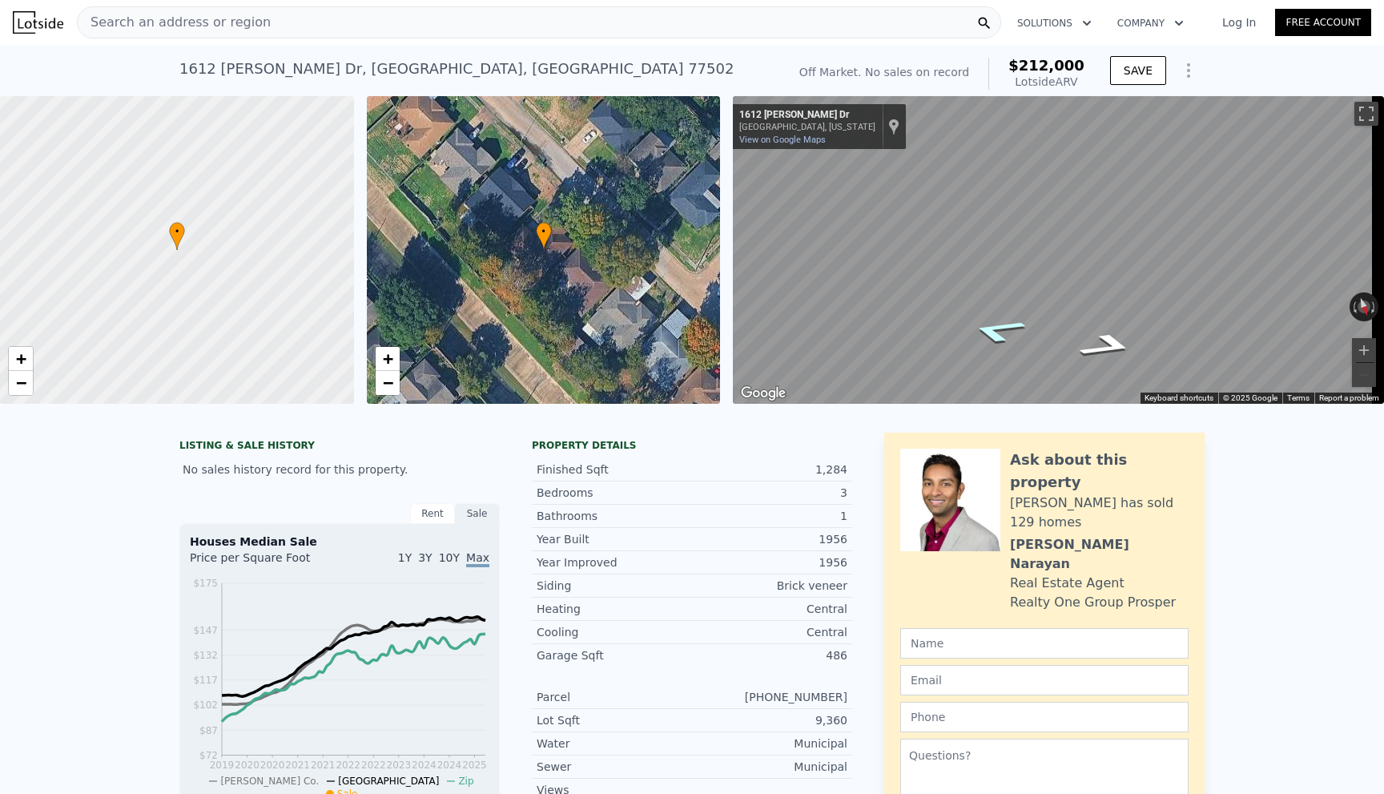
click at [1002, 324] on icon "Go Southeast, Jane Dr" at bounding box center [997, 330] width 104 height 37
click at [1099, 344] on icon "Go Northwest, Jane Dr" at bounding box center [1107, 346] width 104 height 37
